Goal: Information Seeking & Learning: Learn about a topic

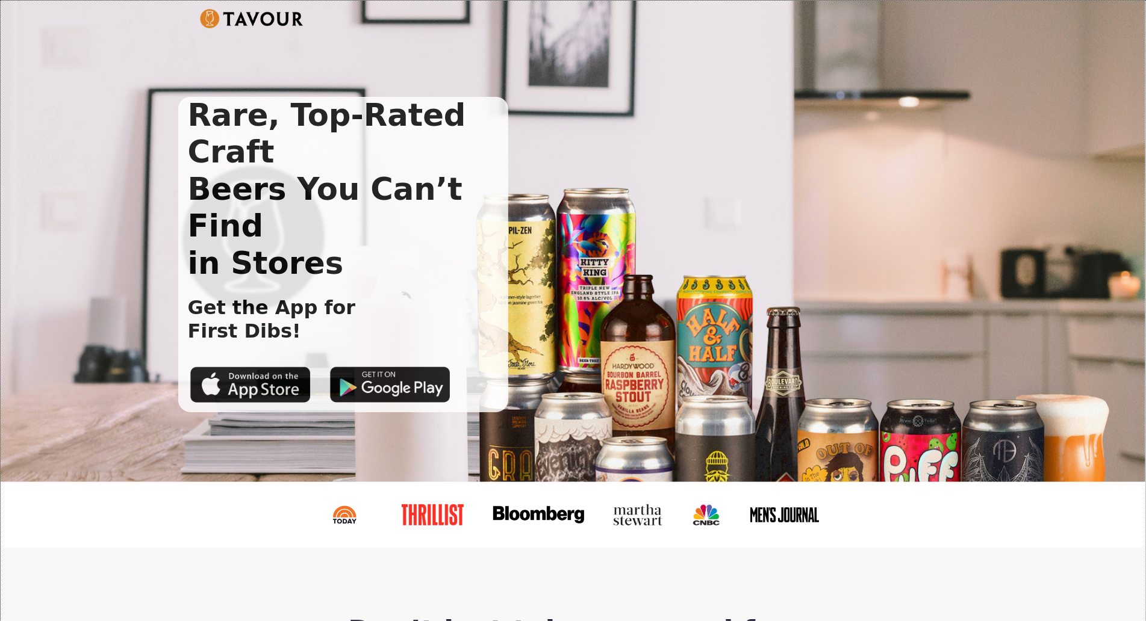
click at [87, 84] on div "Rare, Top-Rated Craft Beers You Can’t Find in Stores Get the App for First Dibs!" at bounding box center [573, 242] width 1145 height 482
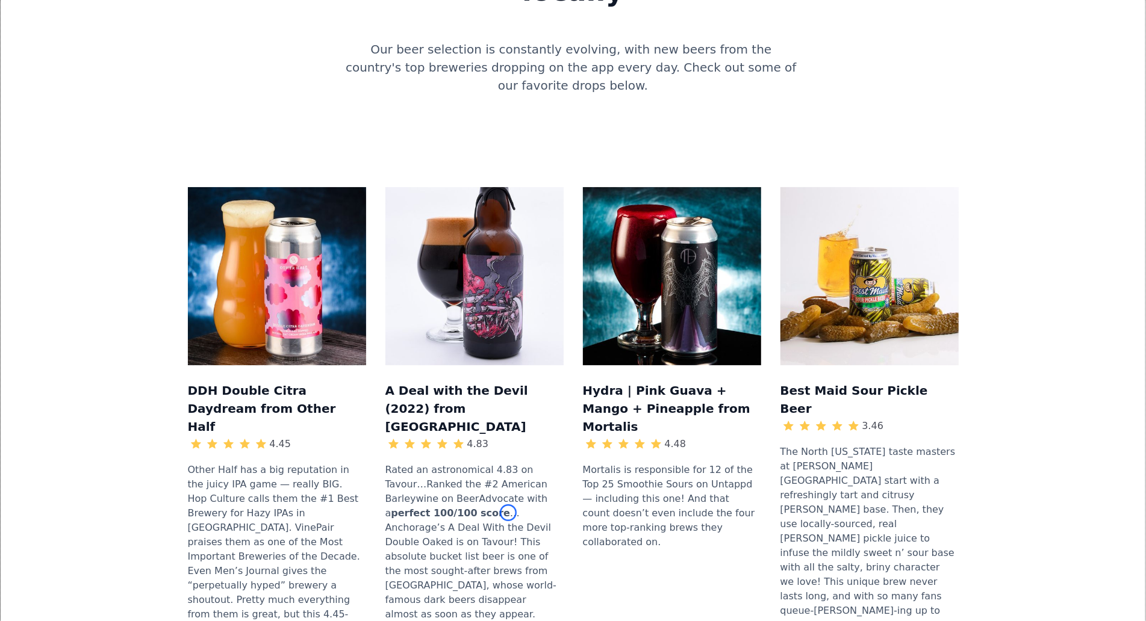
scroll to position [1190, 0]
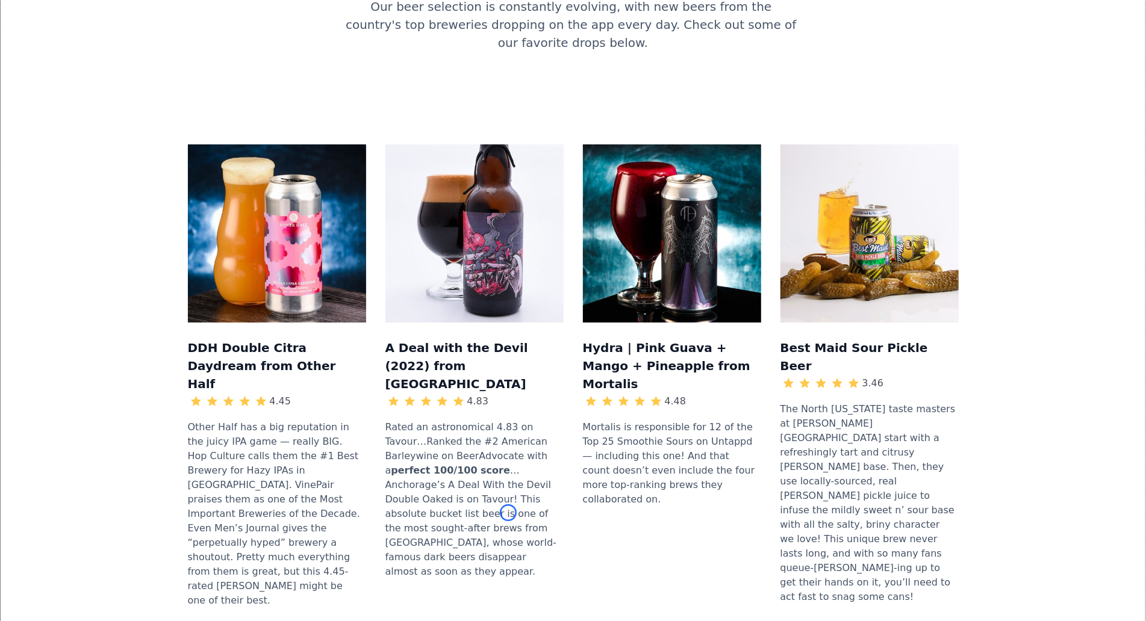
click at [87, 106] on div "DDH Double Citra Daydream from Other Half 4.45 Other Half has a big reputation …" at bounding box center [573, 382] width 1106 height 552
click at [113, 106] on div "DDH Double Citra Daydream from Other Half 4.45 Other Half has a big reputation …" at bounding box center [573, 382] width 1106 height 552
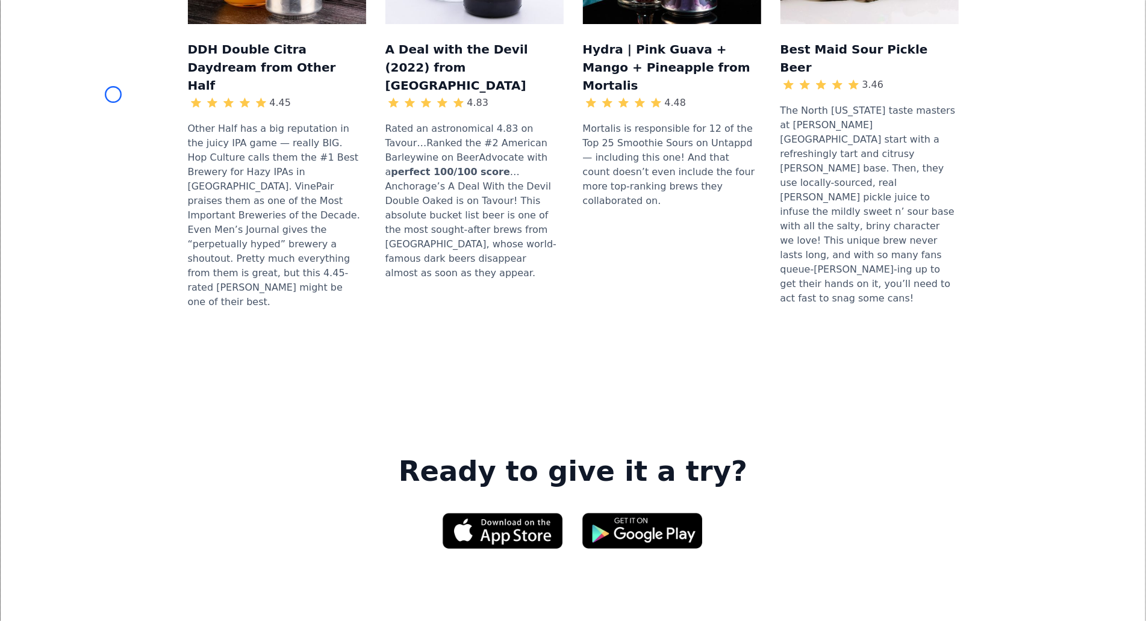
scroll to position [1532, 0]
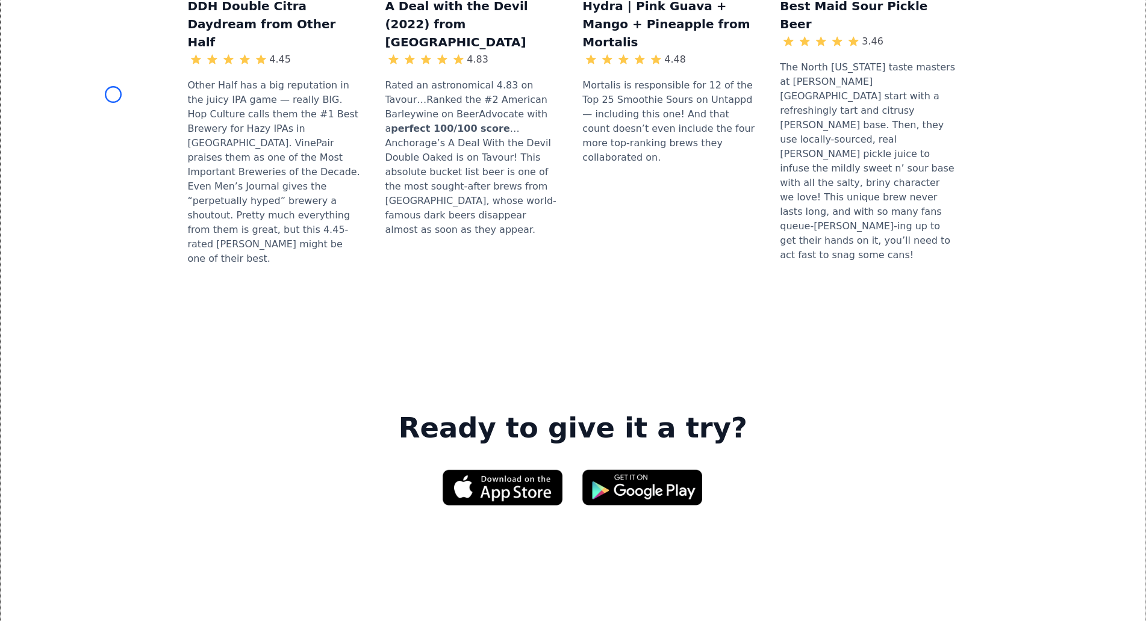
click at [113, 95] on div "DDH Double Citra Daydream from Other Half 4.45 Other Half has a big reputation …" at bounding box center [573, 40] width 1106 height 552
click at [66, 88] on div "DDH Double Citra Daydream from Other Half 4.45 Other Half has a big reputation …" at bounding box center [573, 40] width 1106 height 552
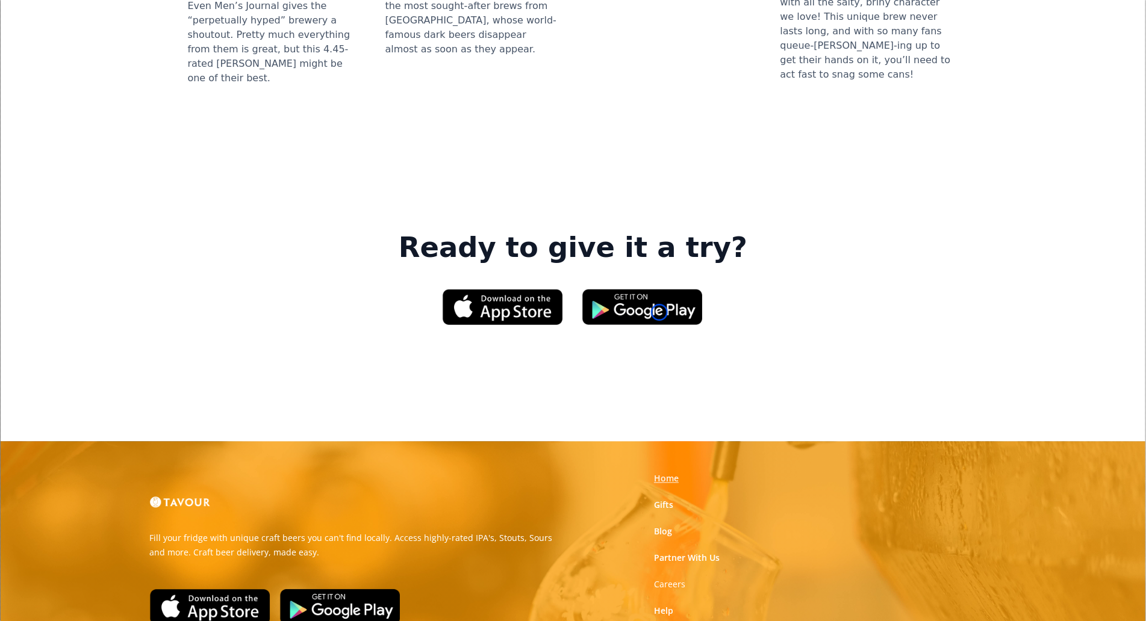
click at [659, 473] on link "Home" at bounding box center [666, 479] width 25 height 12
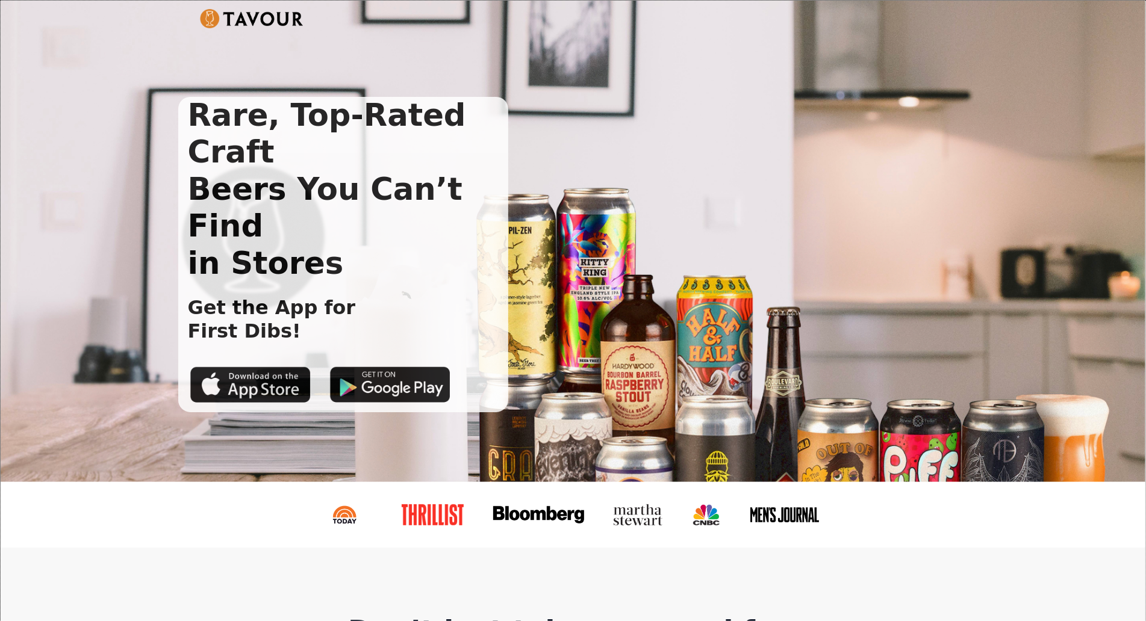
click at [659, 313] on div "Rare, Top-Rated Craft Beers You Can’t Find in Stores Get the App for First Dibs!" at bounding box center [563, 255] width 771 height 316
click at [113, 116] on div "Rare, Top-Rated Craft Beers You Can’t Find in Stores Get the App for First Dibs!" at bounding box center [573, 242] width 1145 height 482
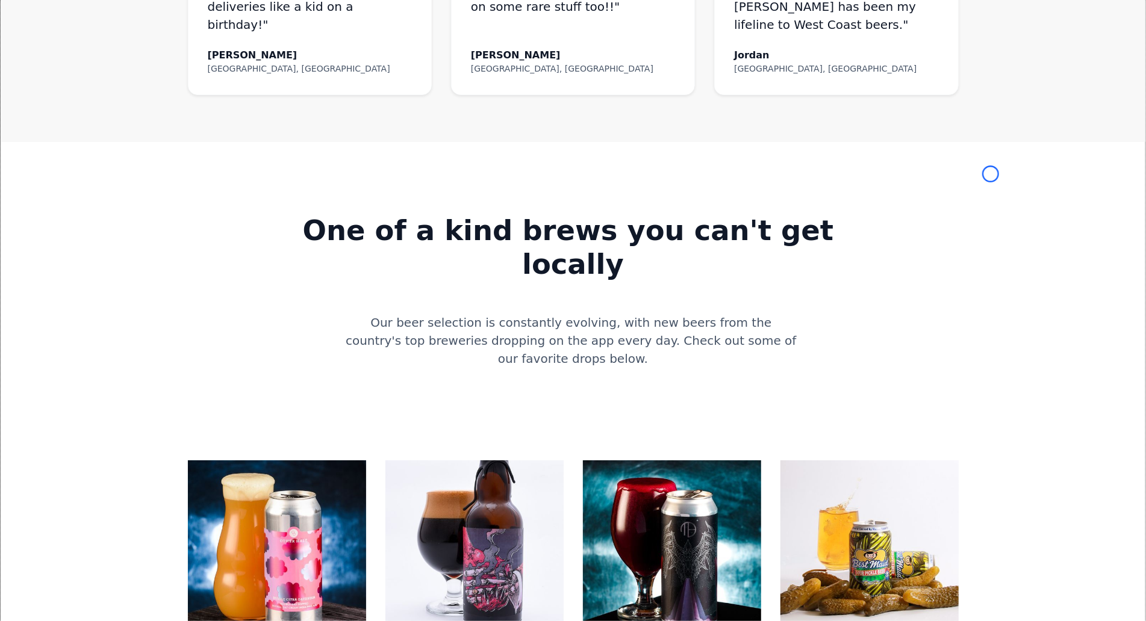
scroll to position [936, 0]
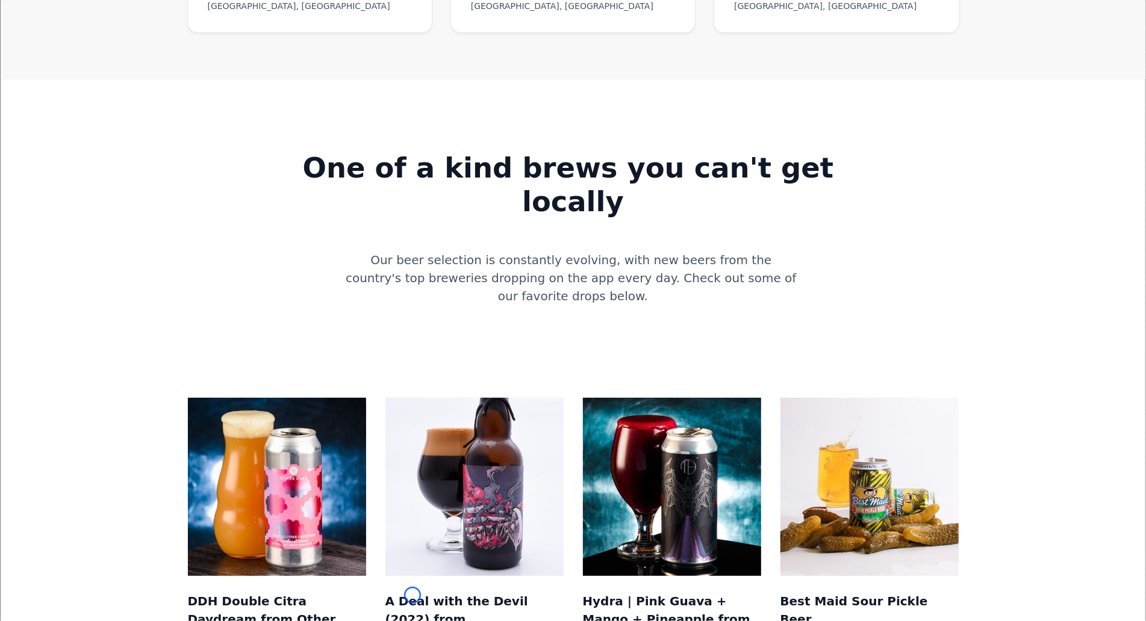
click at [113, 116] on div "One of a kind brews you can't get locally Our beer selection is constantly evol…" at bounding box center [573, 220] width 1106 height 220
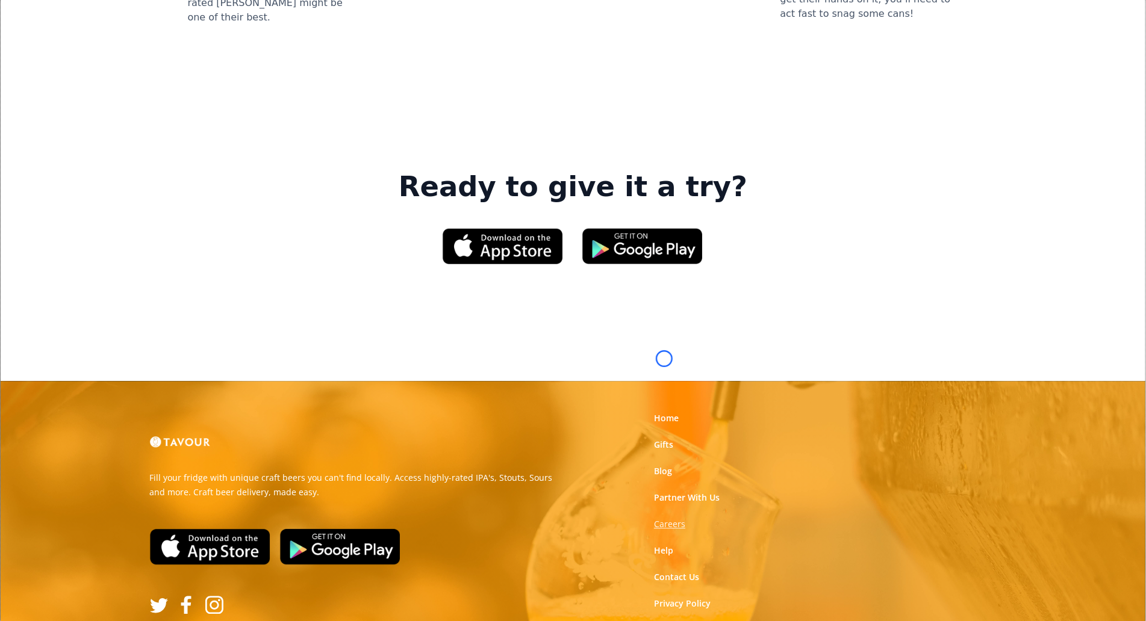
click at [664, 518] on strong "Careers" at bounding box center [669, 523] width 31 height 11
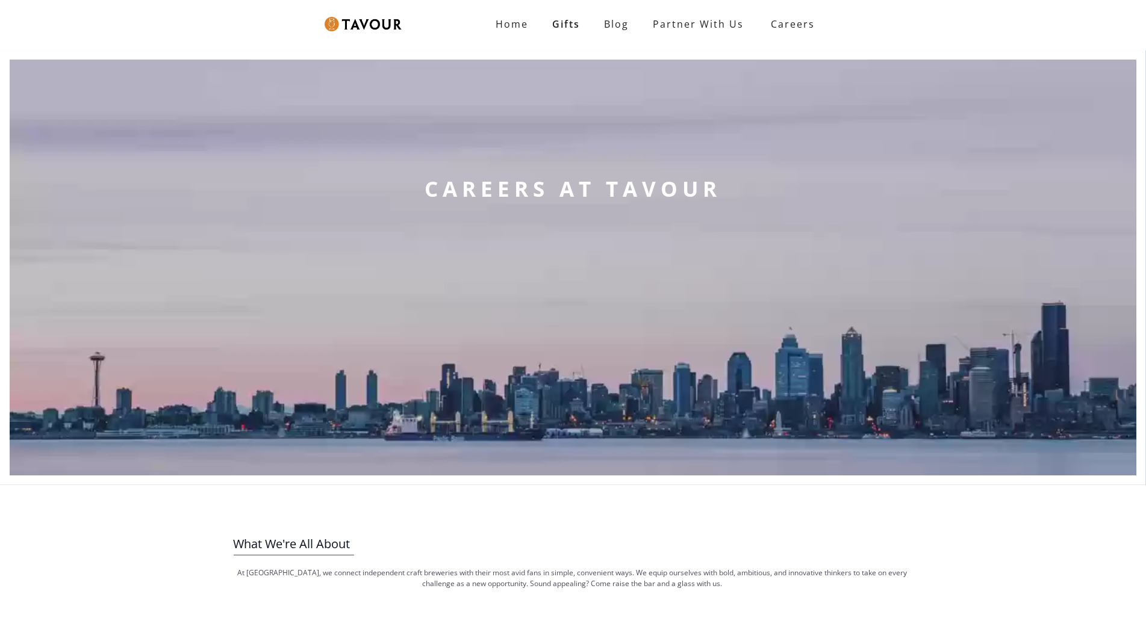
click at [664, 359] on div "CAREERS AT TAVOUR" at bounding box center [572, 267] width 315 height 415
click at [113, 80] on video at bounding box center [573, 267] width 1127 height 415
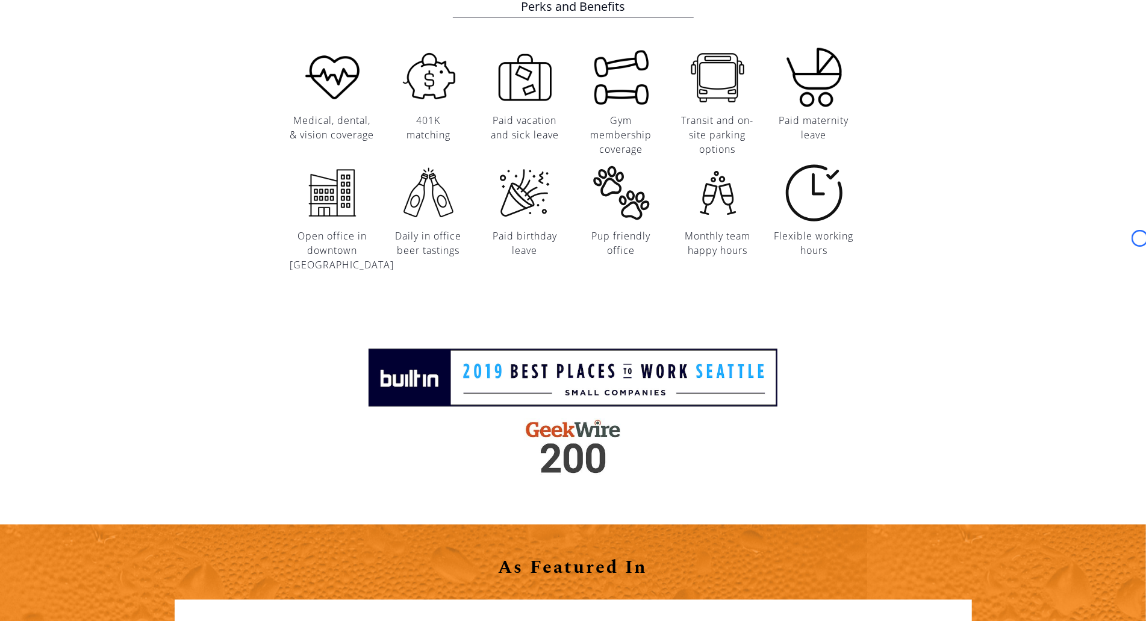
scroll to position [1458, 0]
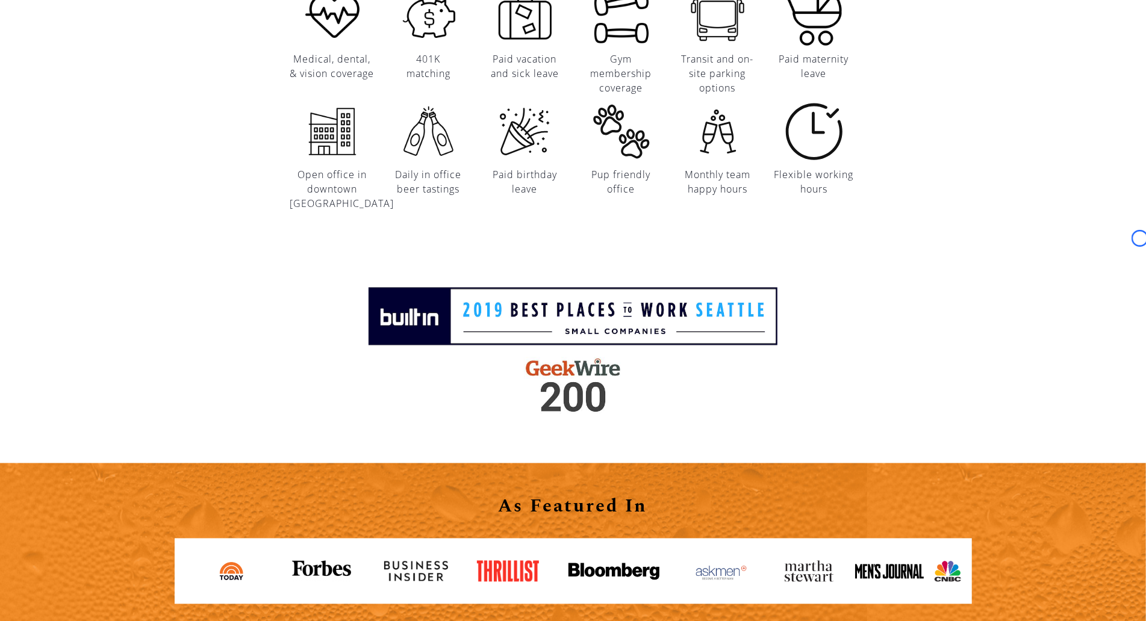
click at [113, 80] on div "Perks and Benefits Medical, dental, & vision coverage 401K matching Paid vacati…" at bounding box center [573, 76] width 1146 height 303
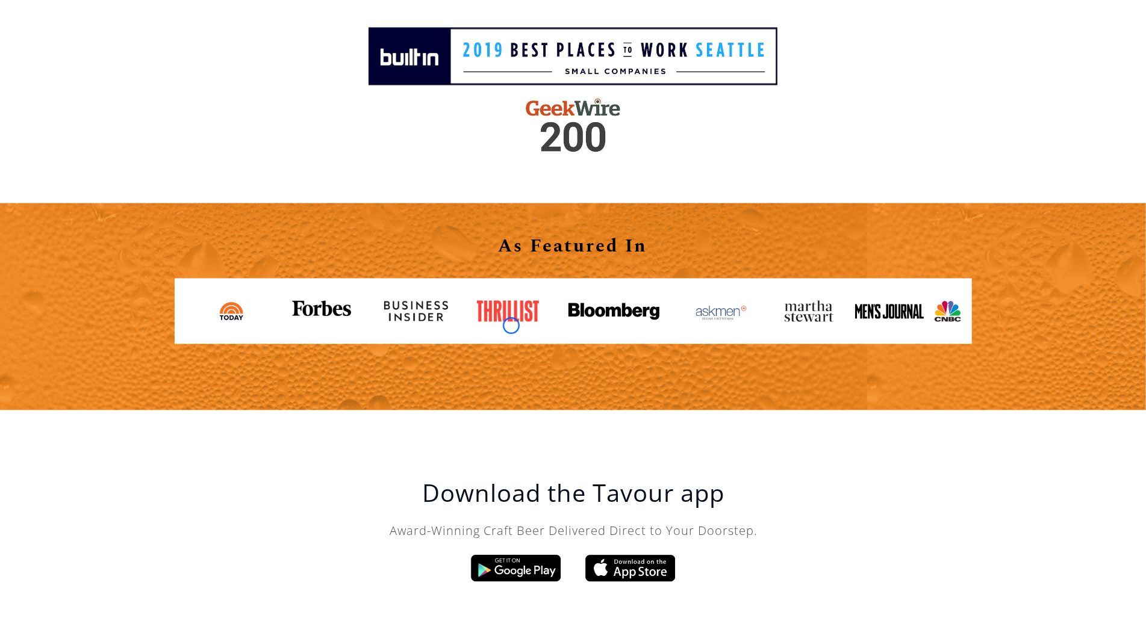
click at [511, 326] on link at bounding box center [513, 311] width 92 height 40
